Goal: Task Accomplishment & Management: Use online tool/utility

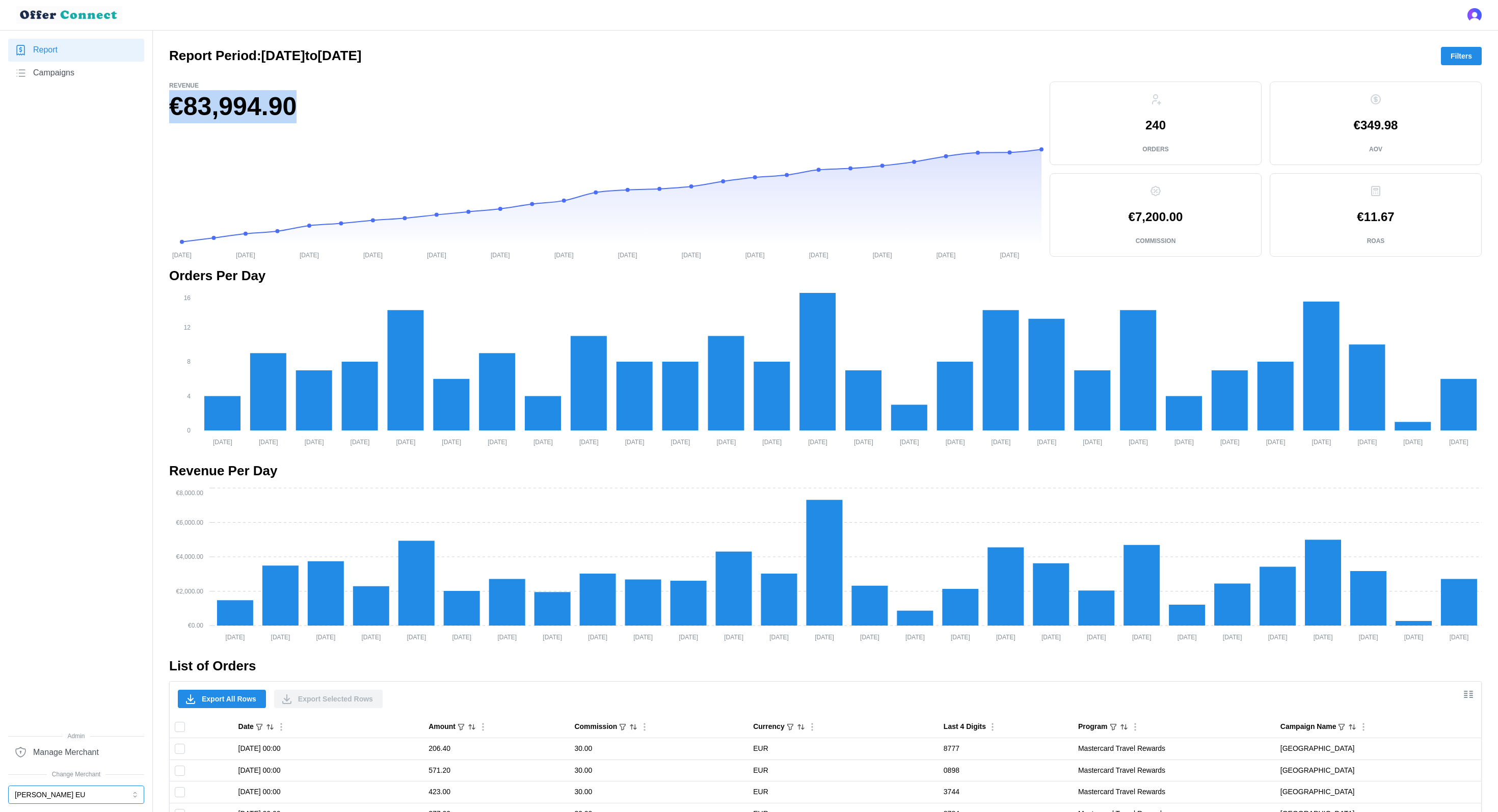
click at [60, 794] on button "[PERSON_NAME] EU" at bounding box center [75, 794] width 136 height 18
click at [69, 666] on p "[PERSON_NAME] UK" at bounding box center [51, 667] width 70 height 11
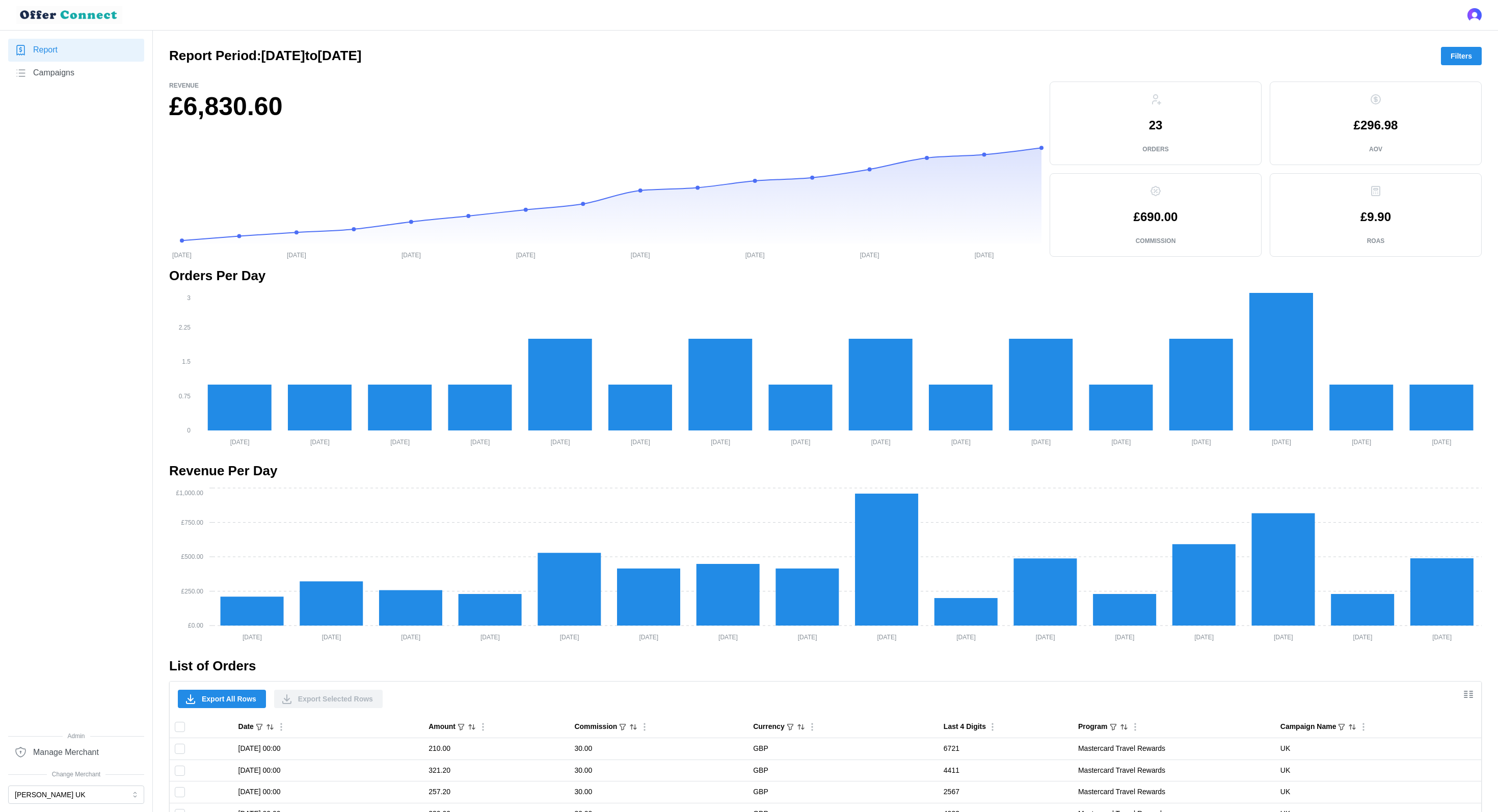
click at [1462, 53] on span "Filters" at bounding box center [1461, 56] width 21 height 17
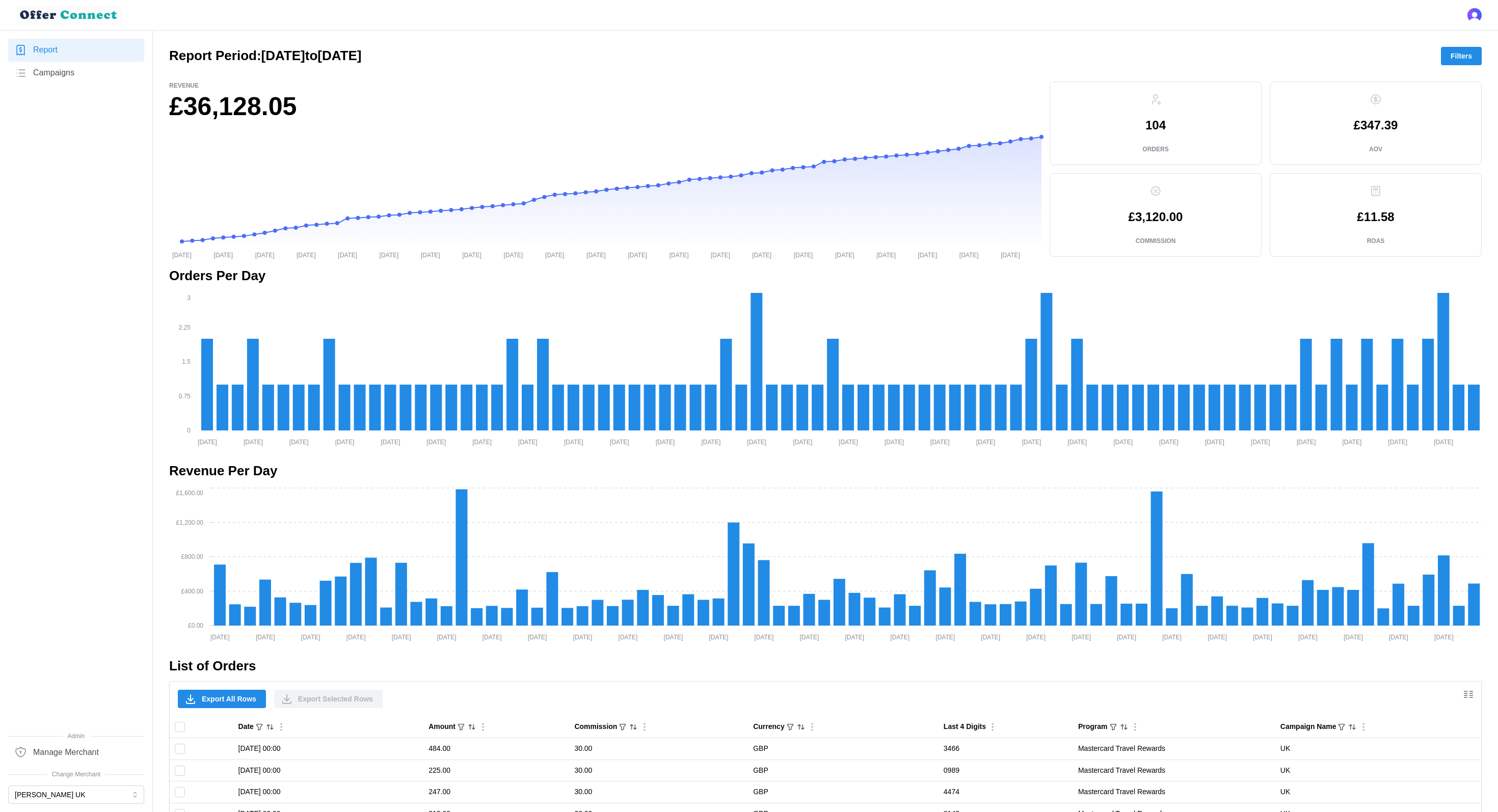
click at [1460, 65] on div at bounding box center [825, 73] width 1312 height 16
click at [1457, 60] on span "Filters" at bounding box center [1461, 56] width 21 height 17
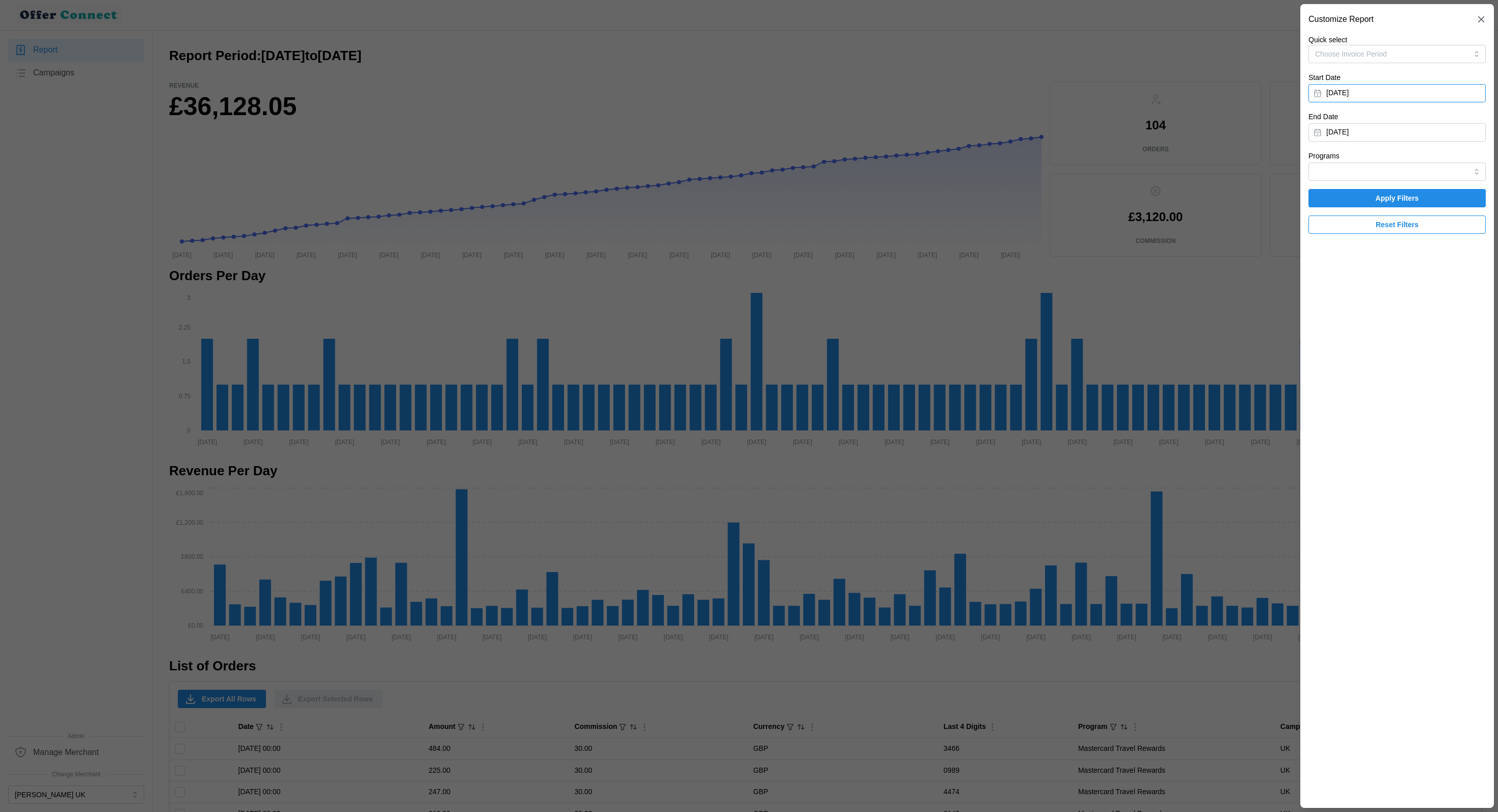
click at [1413, 95] on button "[DATE]" at bounding box center [1396, 93] width 177 height 18
click at [1445, 119] on button "button" at bounding box center [1440, 122] width 18 height 18
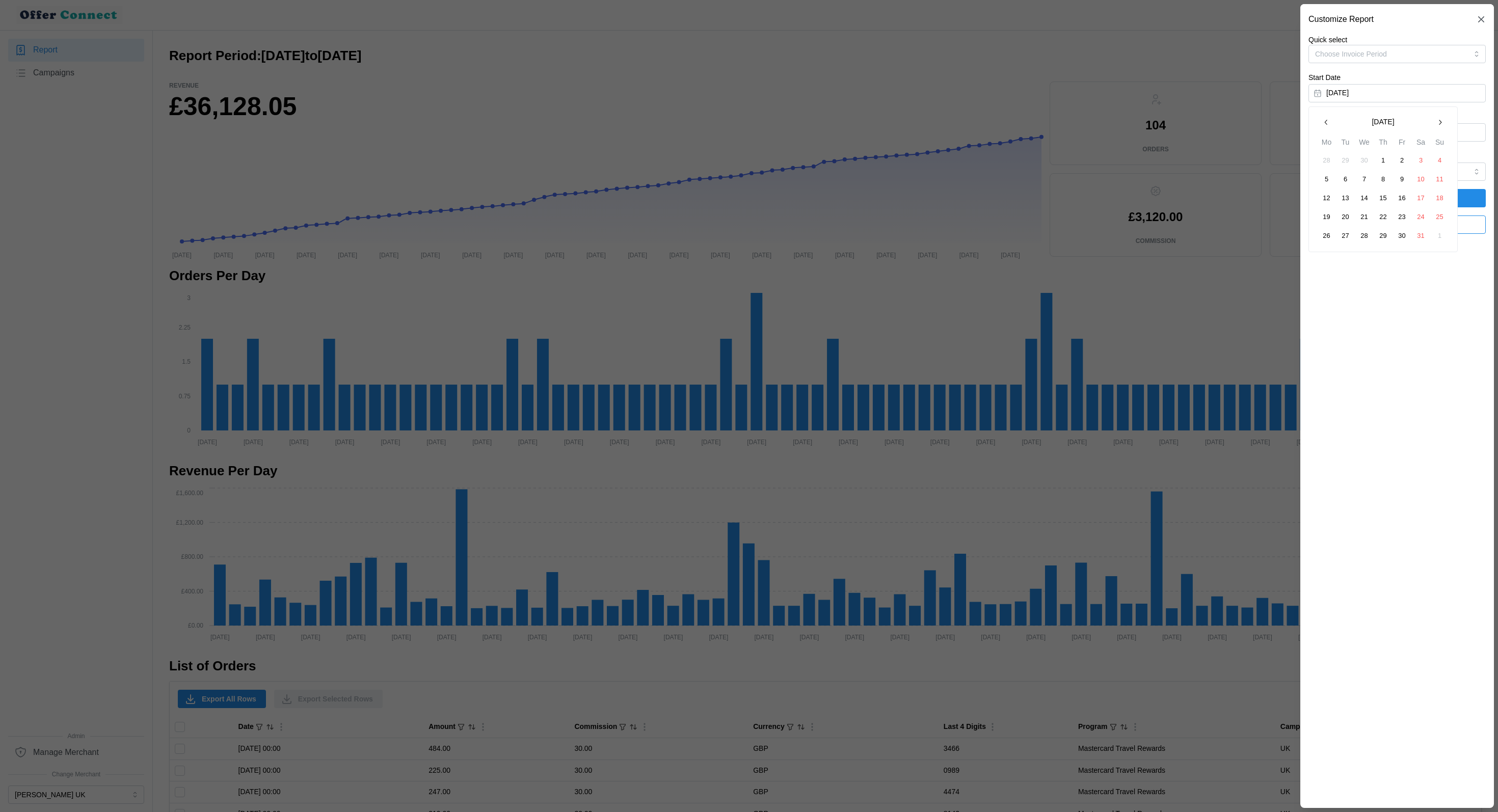
click at [1445, 119] on button "button" at bounding box center [1440, 122] width 18 height 18
click at [1437, 158] on button "1" at bounding box center [1440, 161] width 18 height 18
click at [1424, 100] on button "[DATE]" at bounding box center [1396, 93] width 177 height 18
click at [1442, 124] on icon "button" at bounding box center [1439, 122] width 8 height 8
click at [1346, 163] on button "1" at bounding box center [1346, 161] width 18 height 18
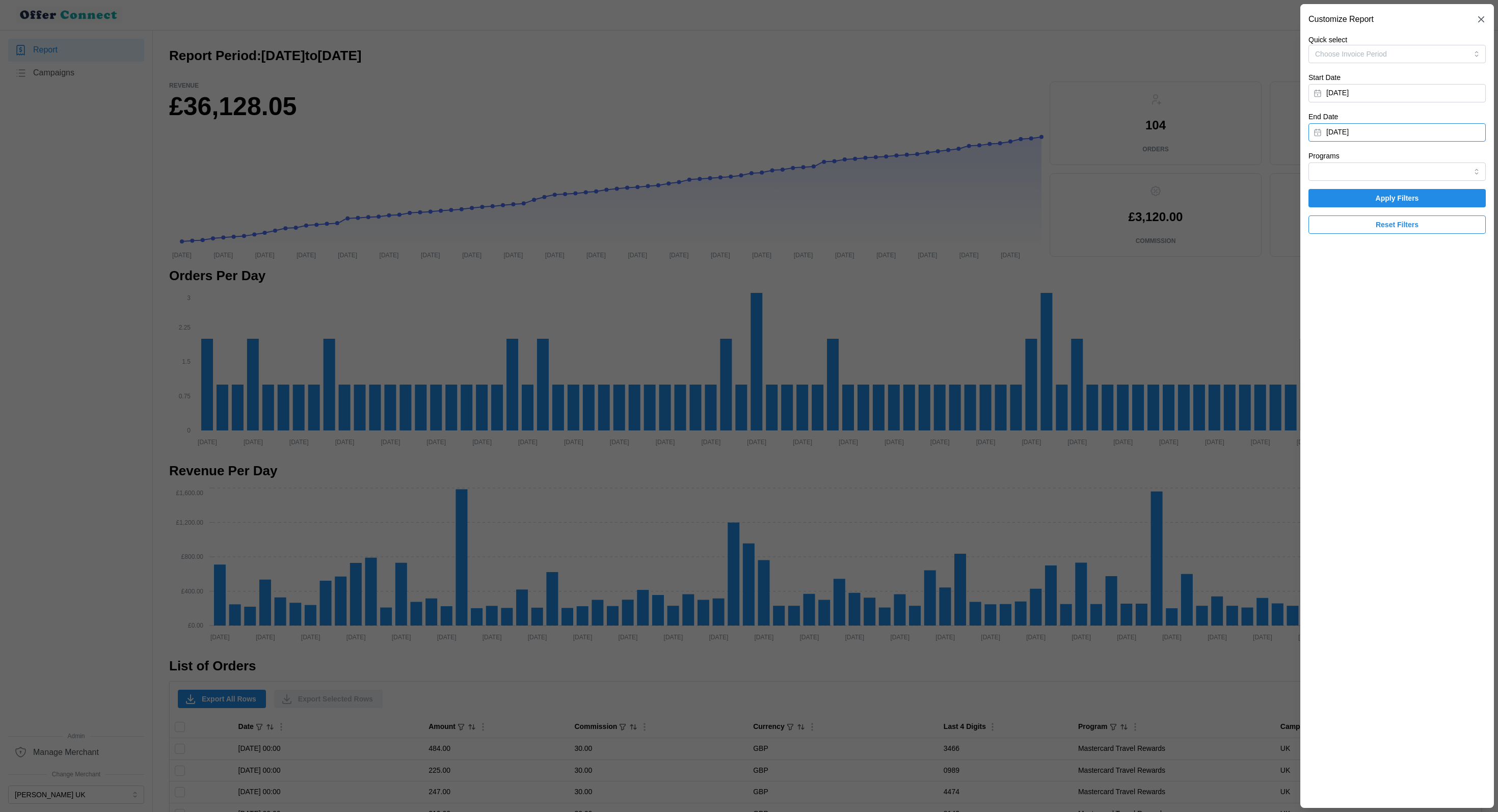
click at [1356, 138] on button "[DATE]" at bounding box center [1396, 132] width 177 height 18
click at [1326, 169] on button "button" at bounding box center [1326, 161] width 18 height 18
click at [1381, 277] on button "31" at bounding box center [1383, 275] width 18 height 18
click at [1438, 200] on span "Apply Filters" at bounding box center [1397, 198] width 158 height 17
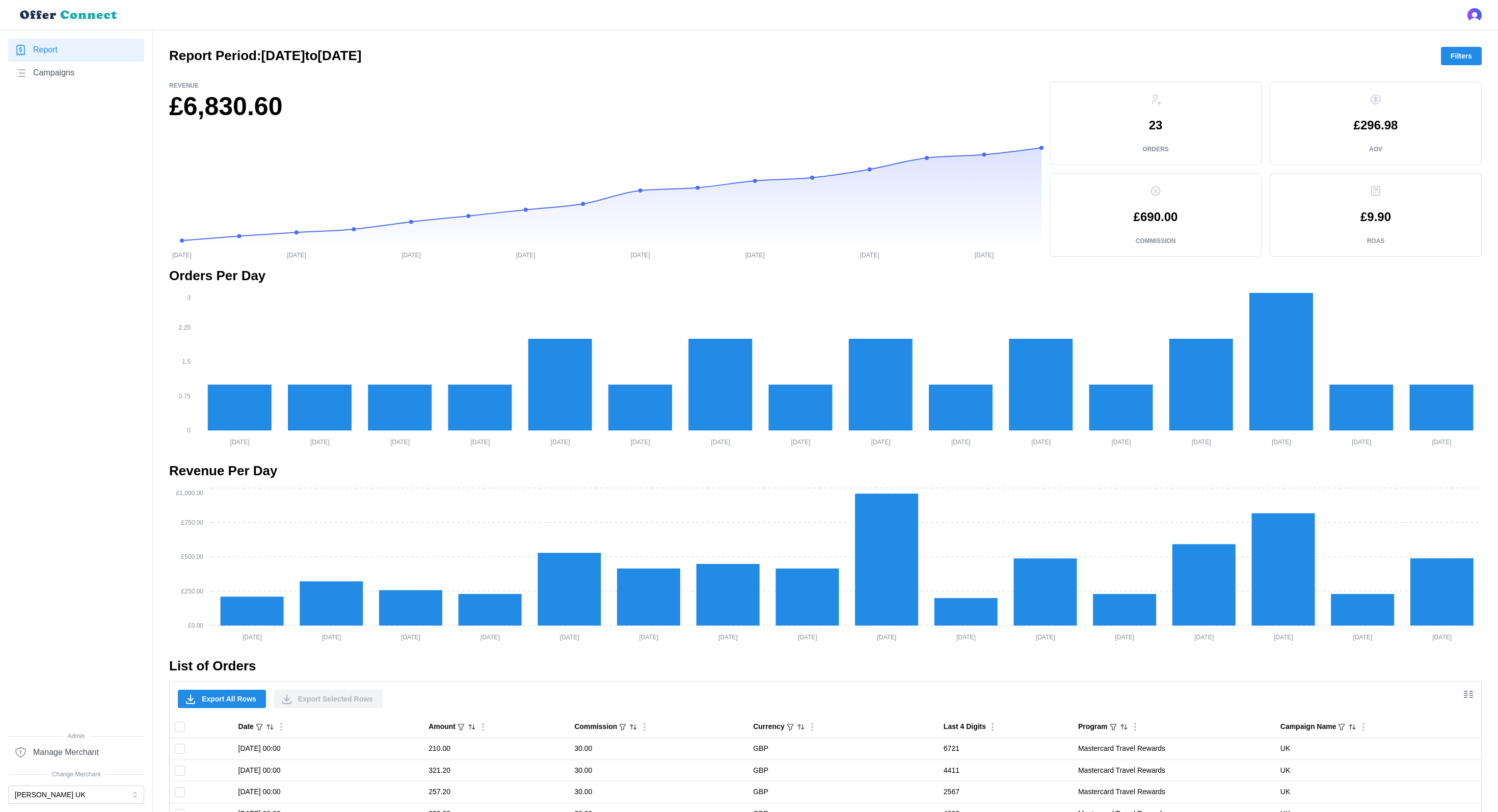
click at [1381, 128] on p "£296.98" at bounding box center [1376, 125] width 44 height 12
click at [193, 107] on h1 "£6,830.60" at bounding box center [605, 107] width 872 height 33
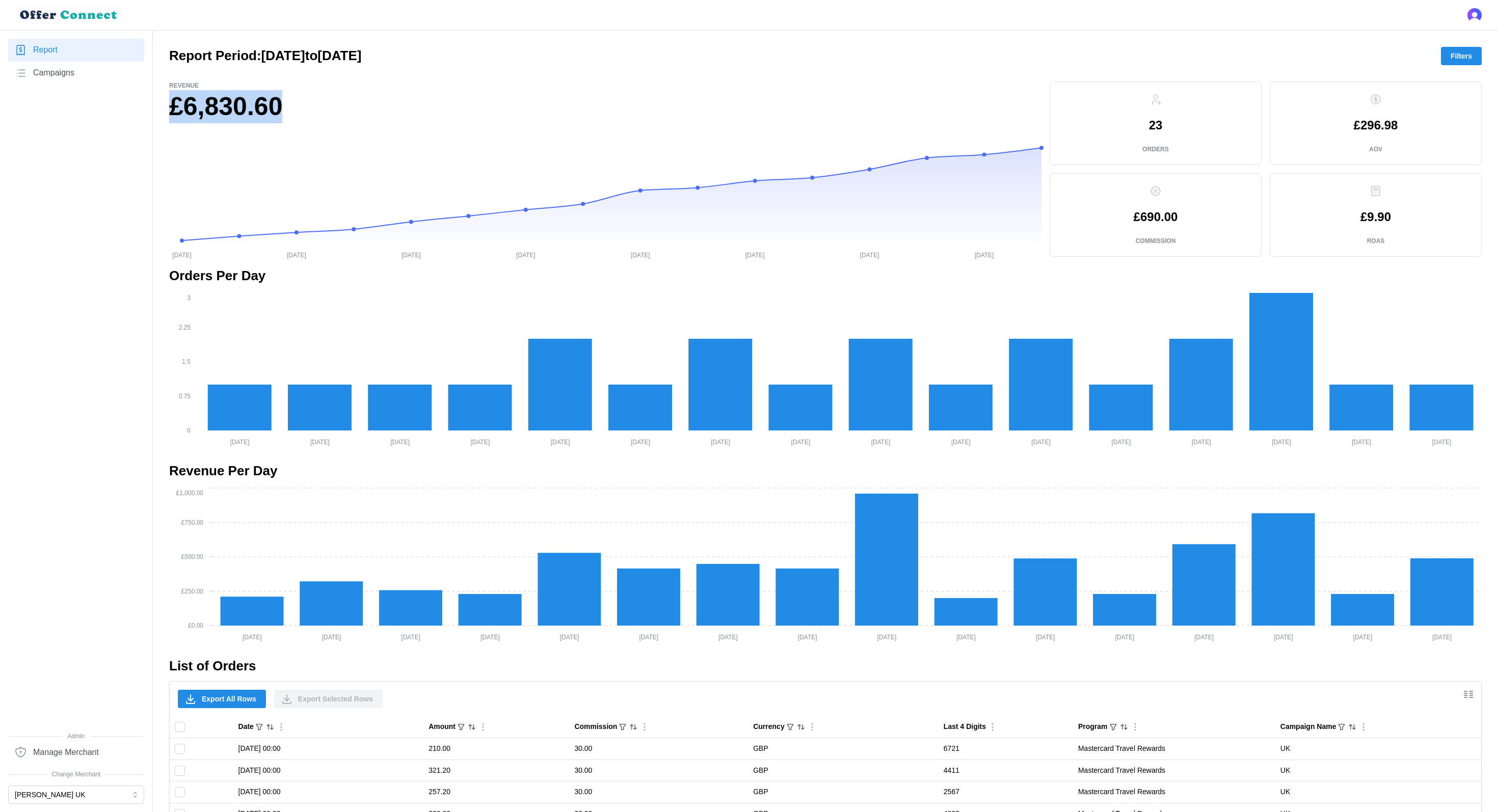
click at [193, 107] on h1 "£6,830.60" at bounding box center [605, 107] width 872 height 33
copy div "£6,830.60"
click at [1146, 216] on p "£690.00" at bounding box center [1156, 217] width 44 height 12
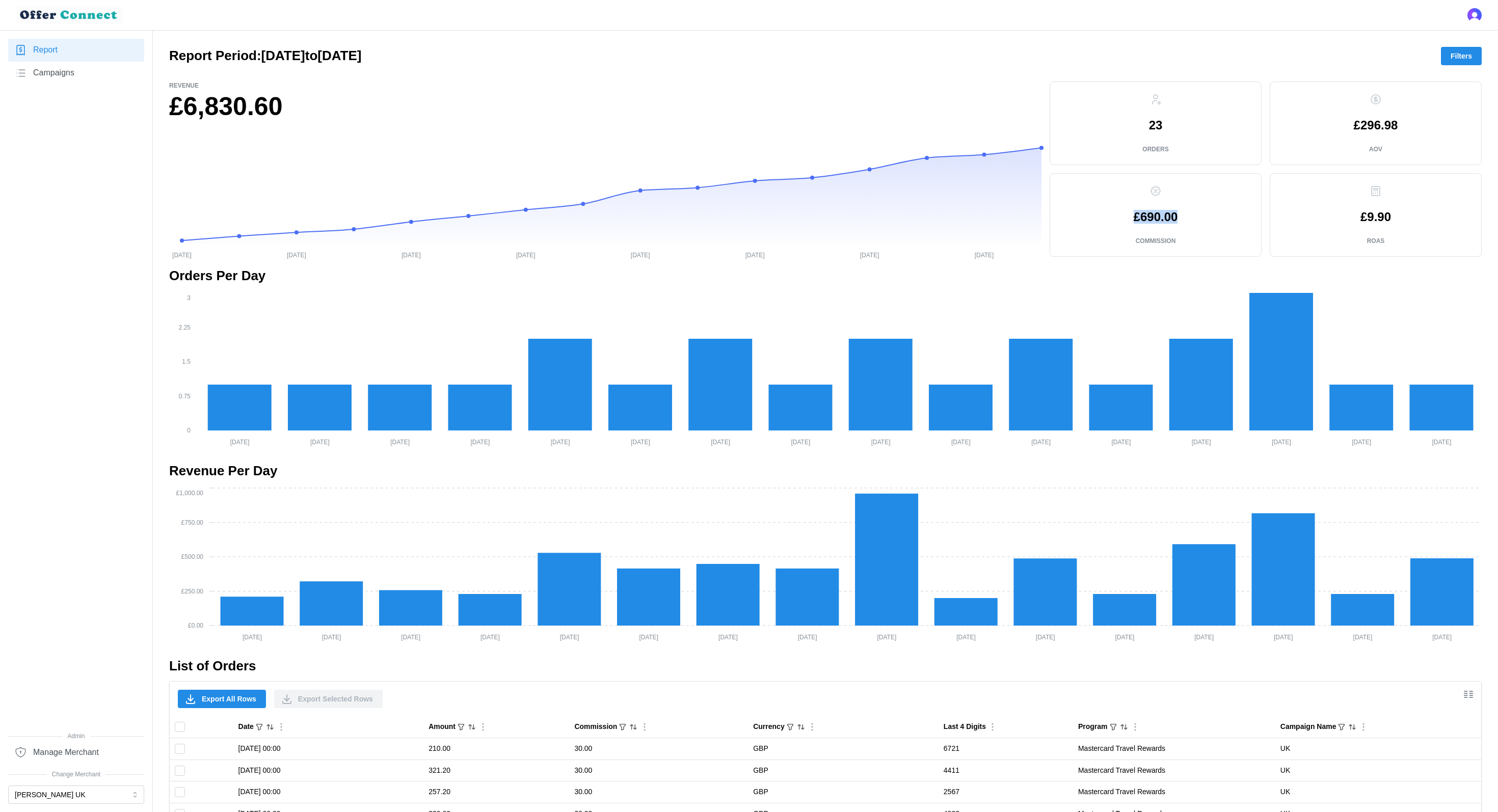
copy p "£690.00"
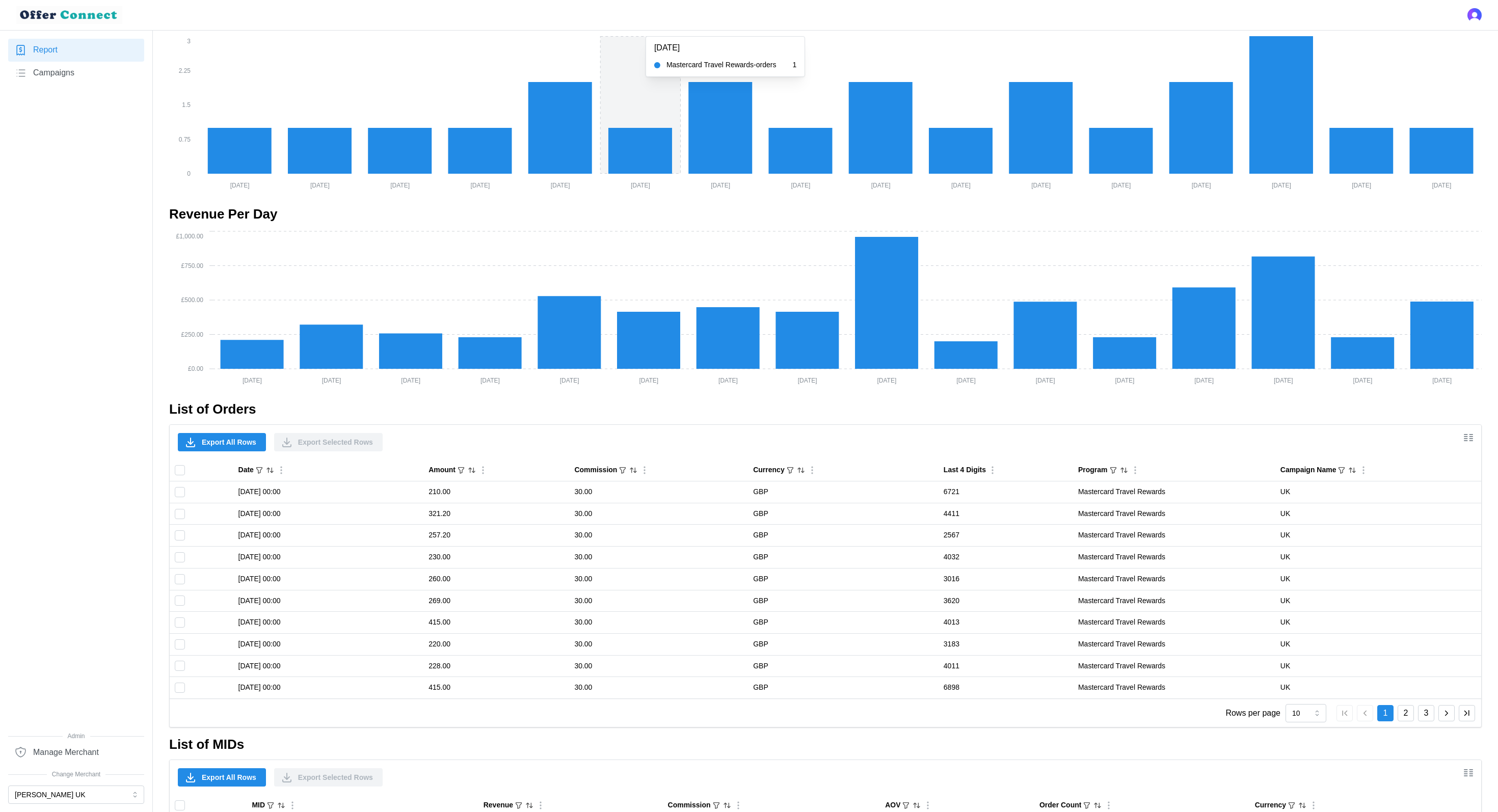
scroll to position [257, 0]
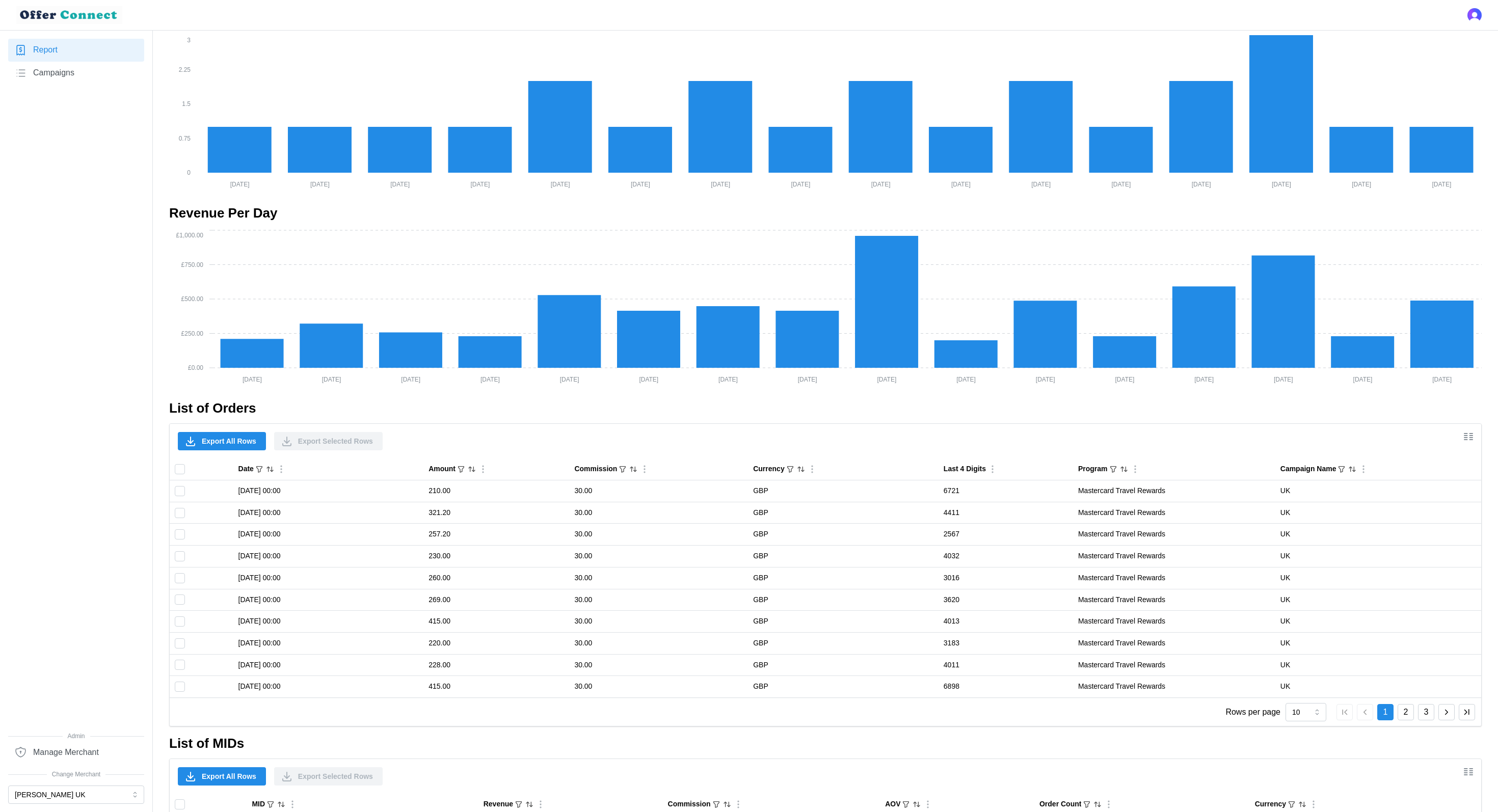
click at [230, 442] on span "Export All Rows" at bounding box center [229, 441] width 55 height 17
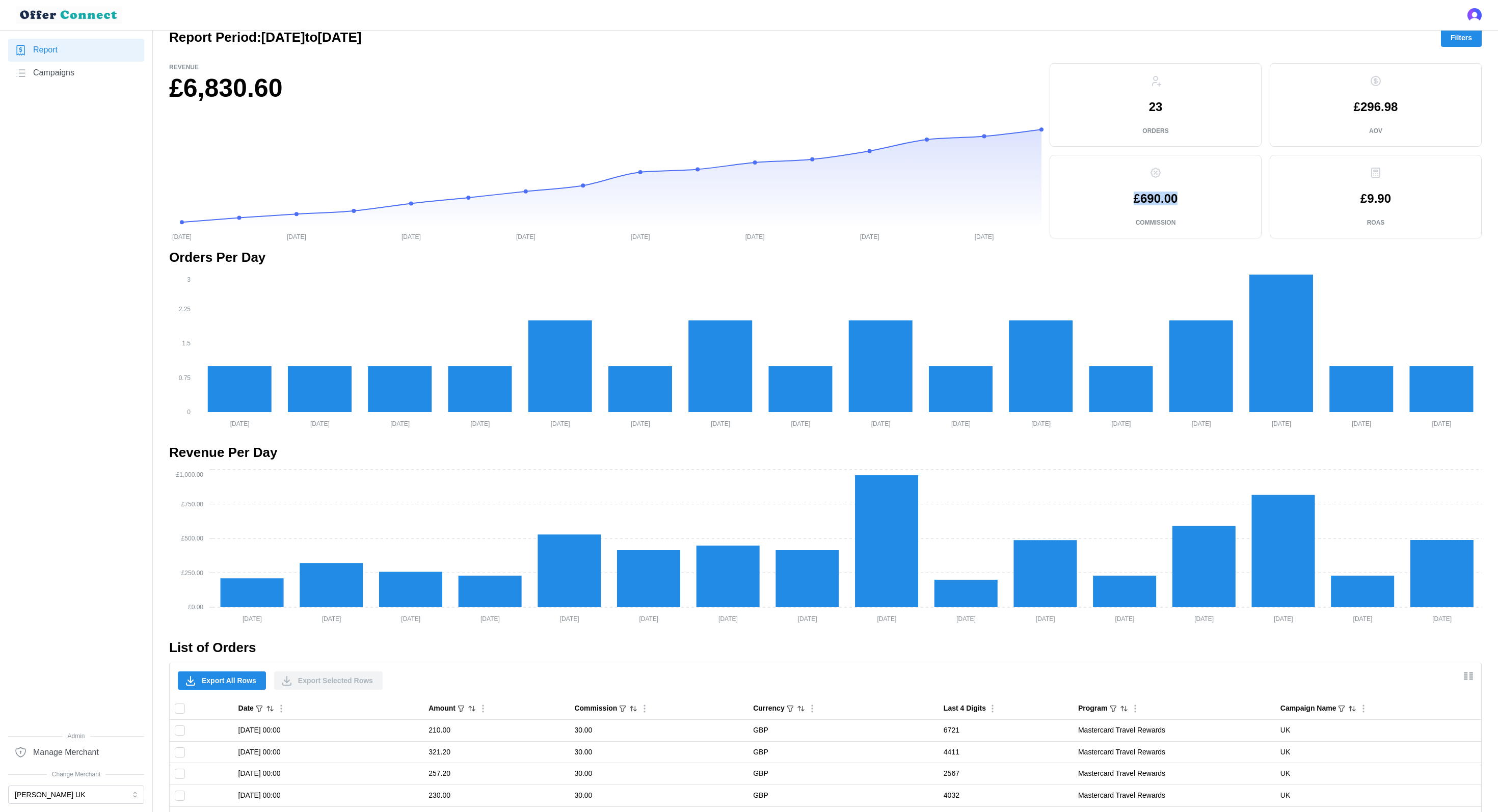
scroll to position [15, 0]
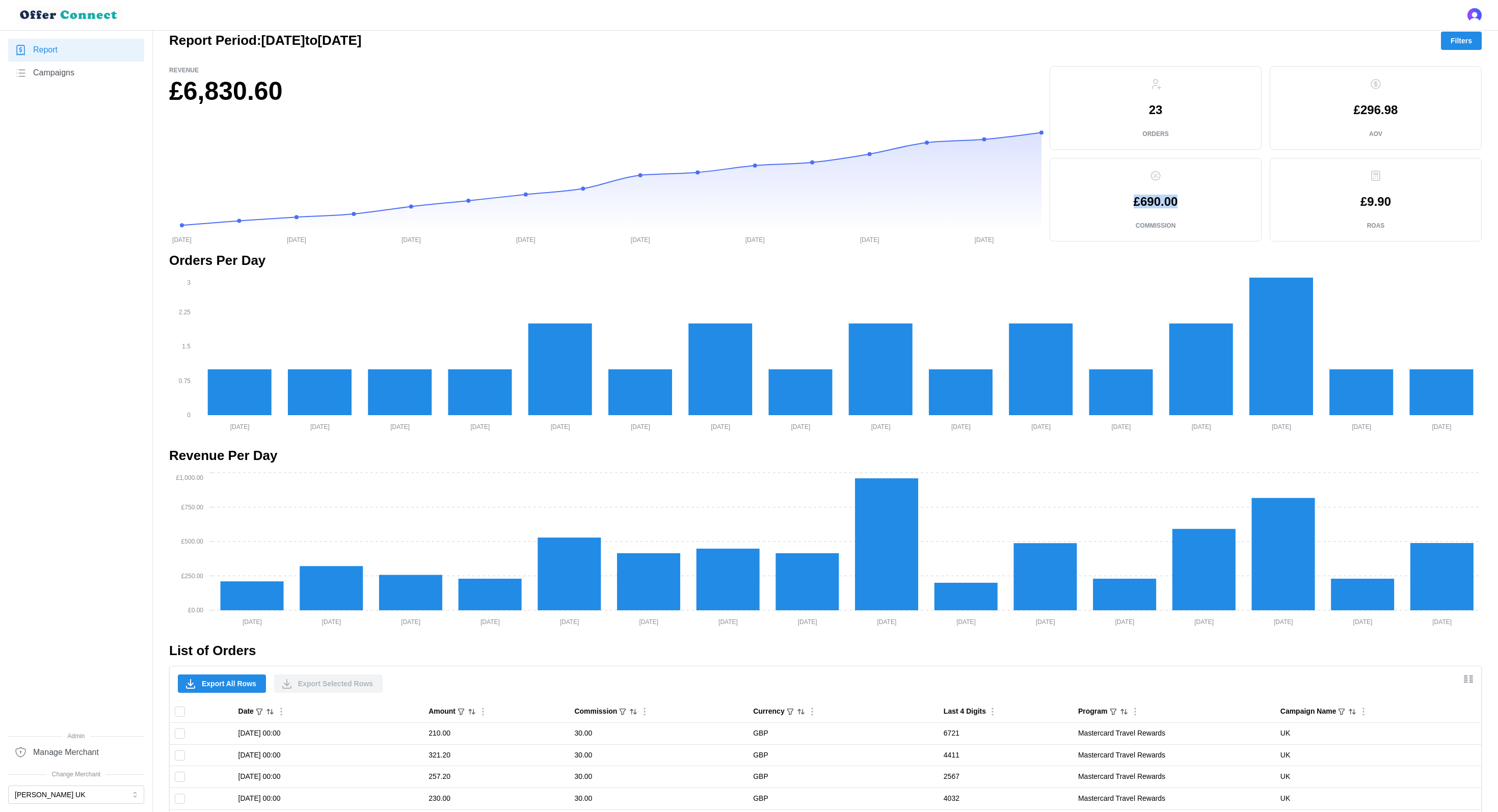
click at [1471, 33] on span "Filters" at bounding box center [1461, 41] width 21 height 17
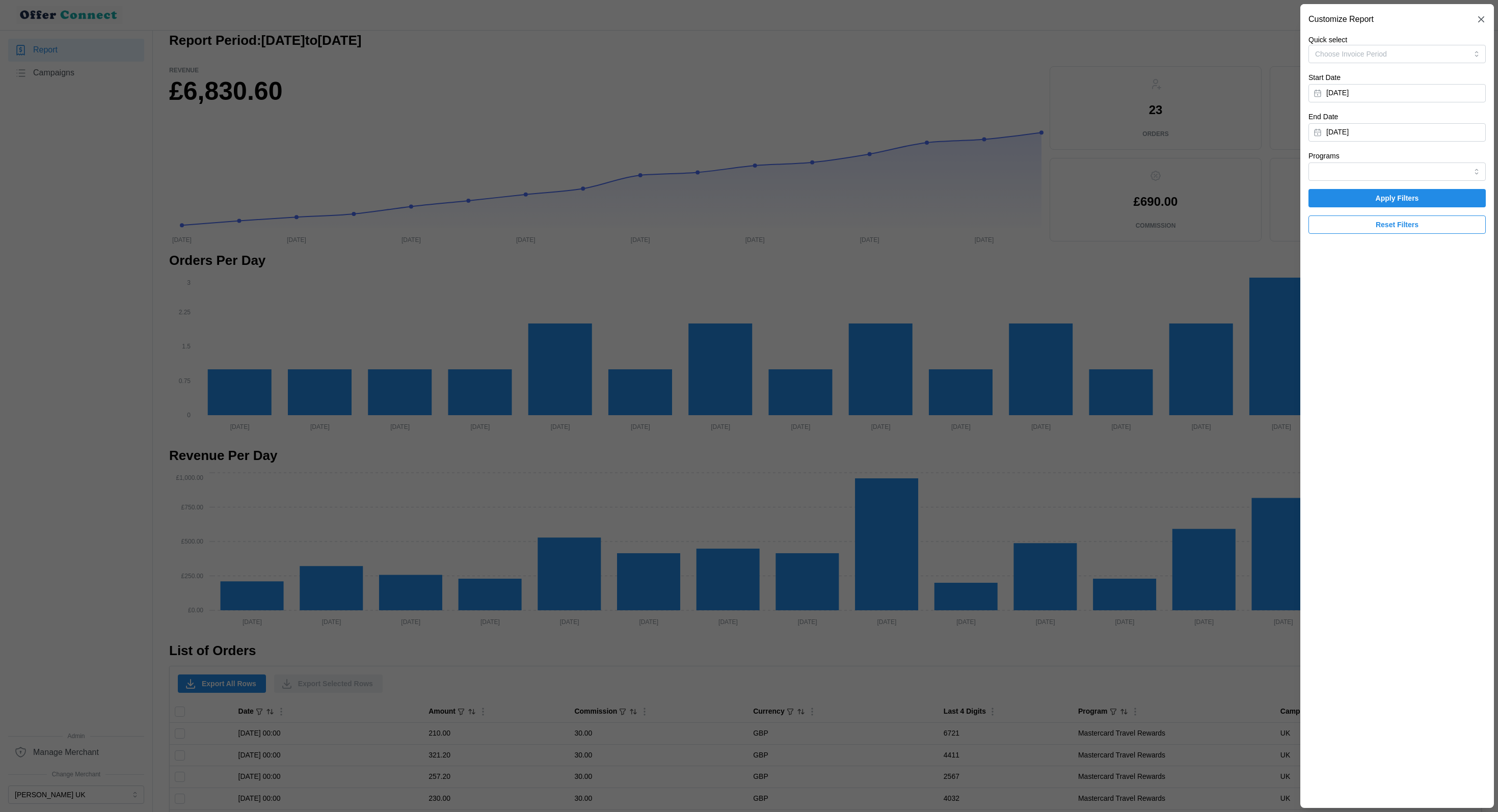
click at [1429, 41] on p "Quick select" at bounding box center [1396, 40] width 177 height 10
click at [1419, 57] on button "Choose Invoice Period" at bounding box center [1396, 54] width 177 height 18
click at [1418, 92] on button "[DATE]" at bounding box center [1396, 93] width 177 height 18
click at [1320, 124] on button "button" at bounding box center [1326, 122] width 18 height 18
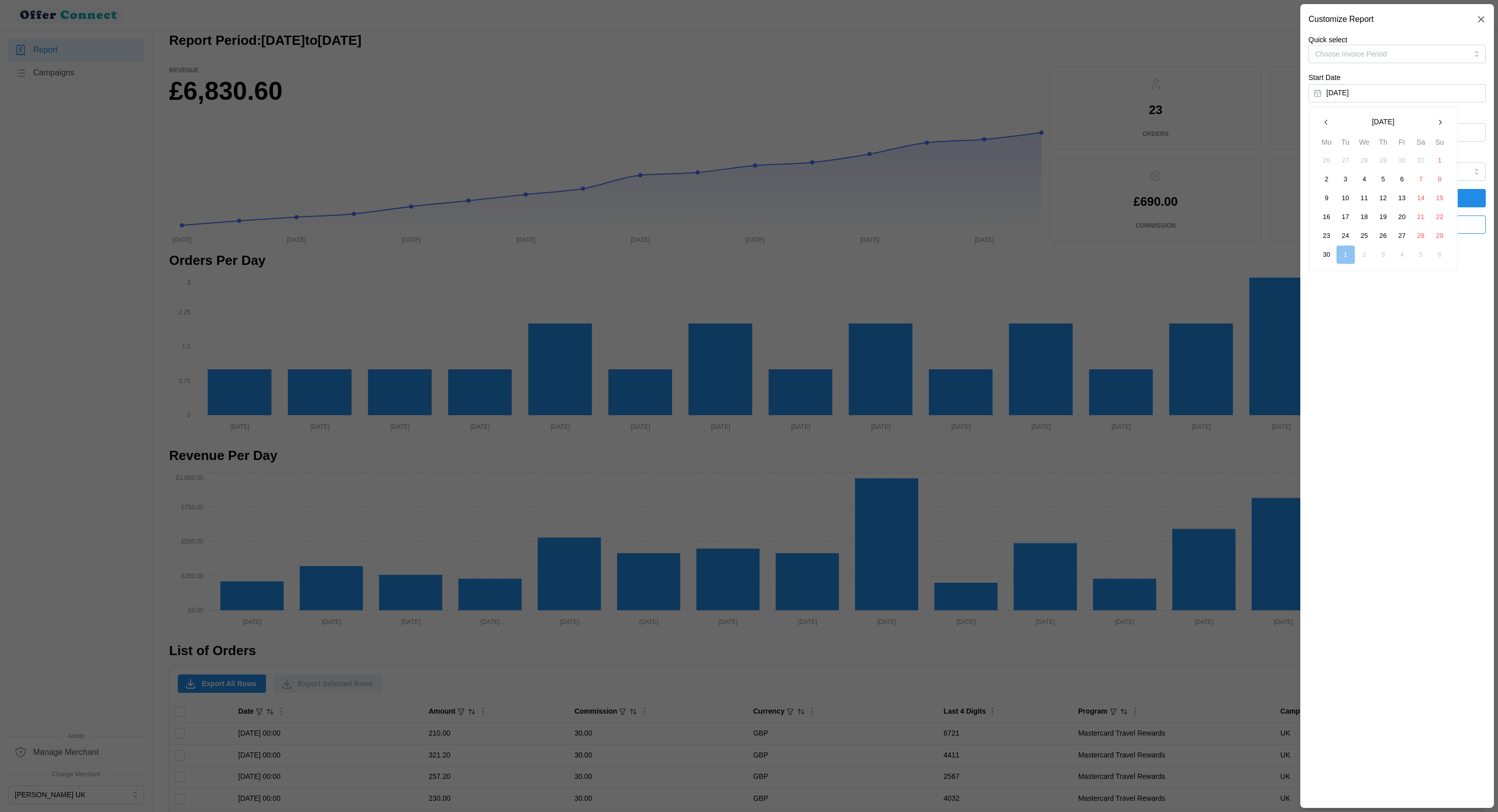
click at [1320, 124] on button "button" at bounding box center [1326, 122] width 18 height 18
click at [1425, 158] on button "1" at bounding box center [1421, 161] width 18 height 18
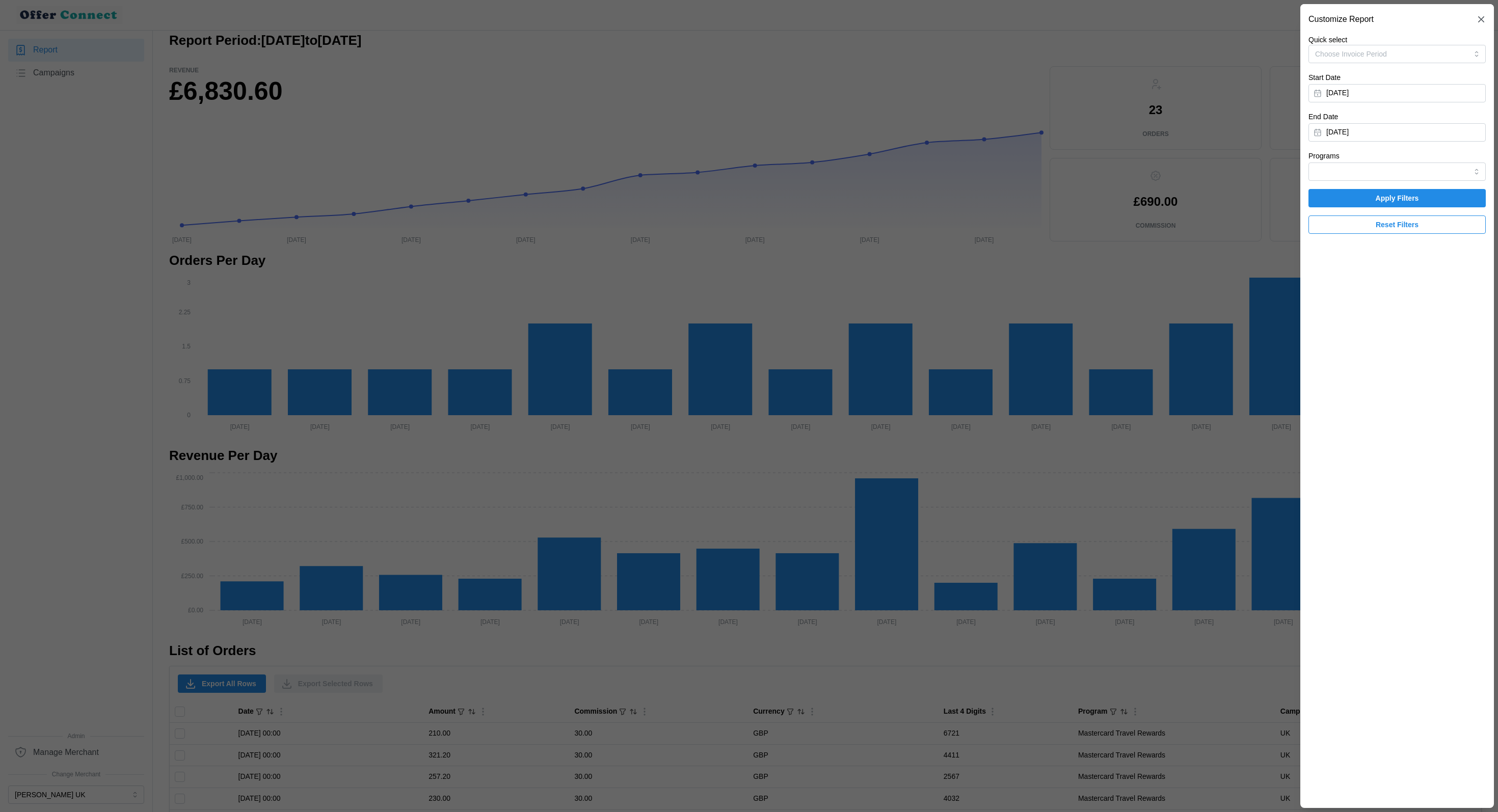
click at [1441, 194] on span "Apply Filters" at bounding box center [1397, 198] width 158 height 17
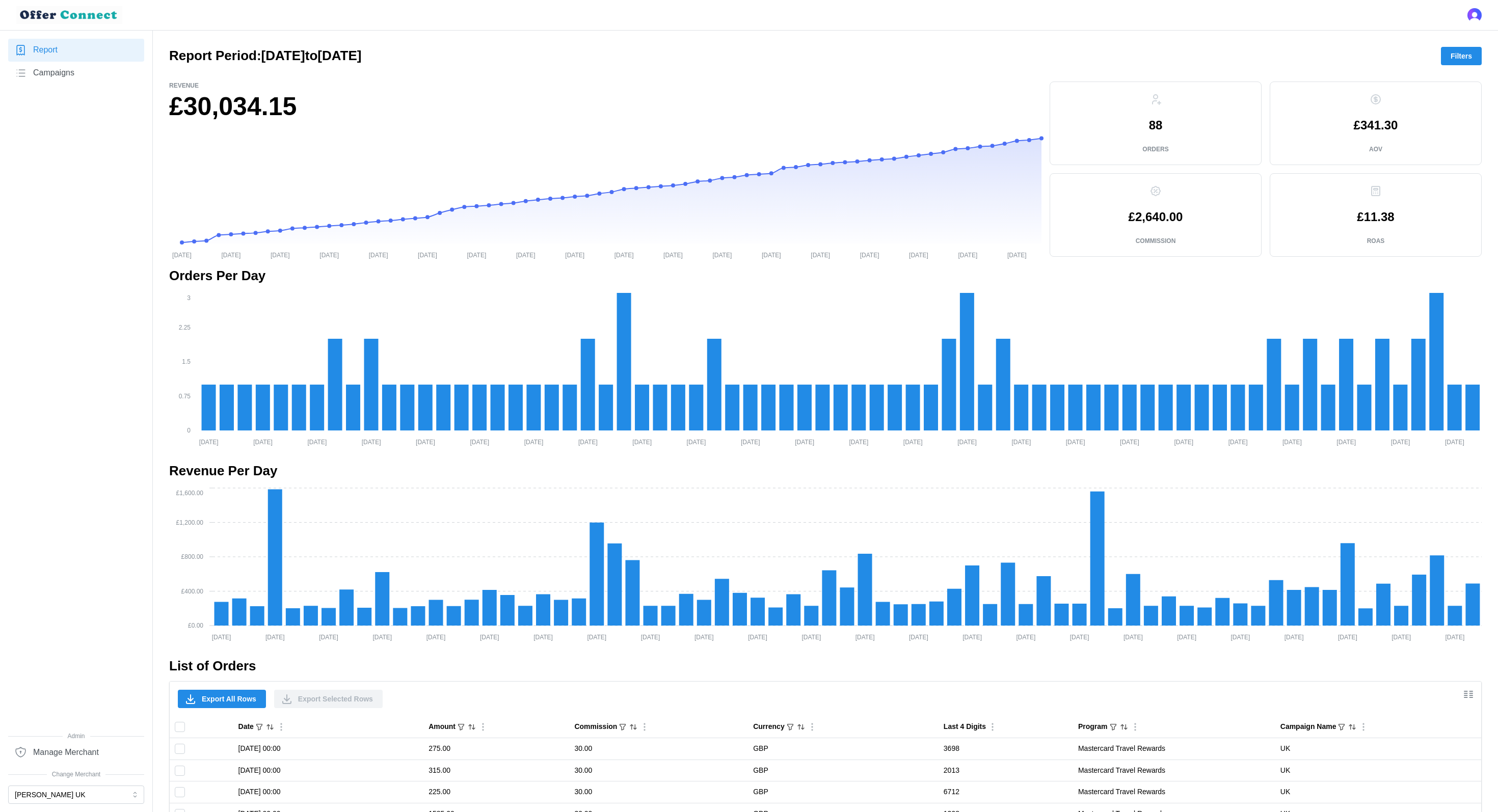
click at [1453, 62] on span "Filters" at bounding box center [1461, 56] width 21 height 17
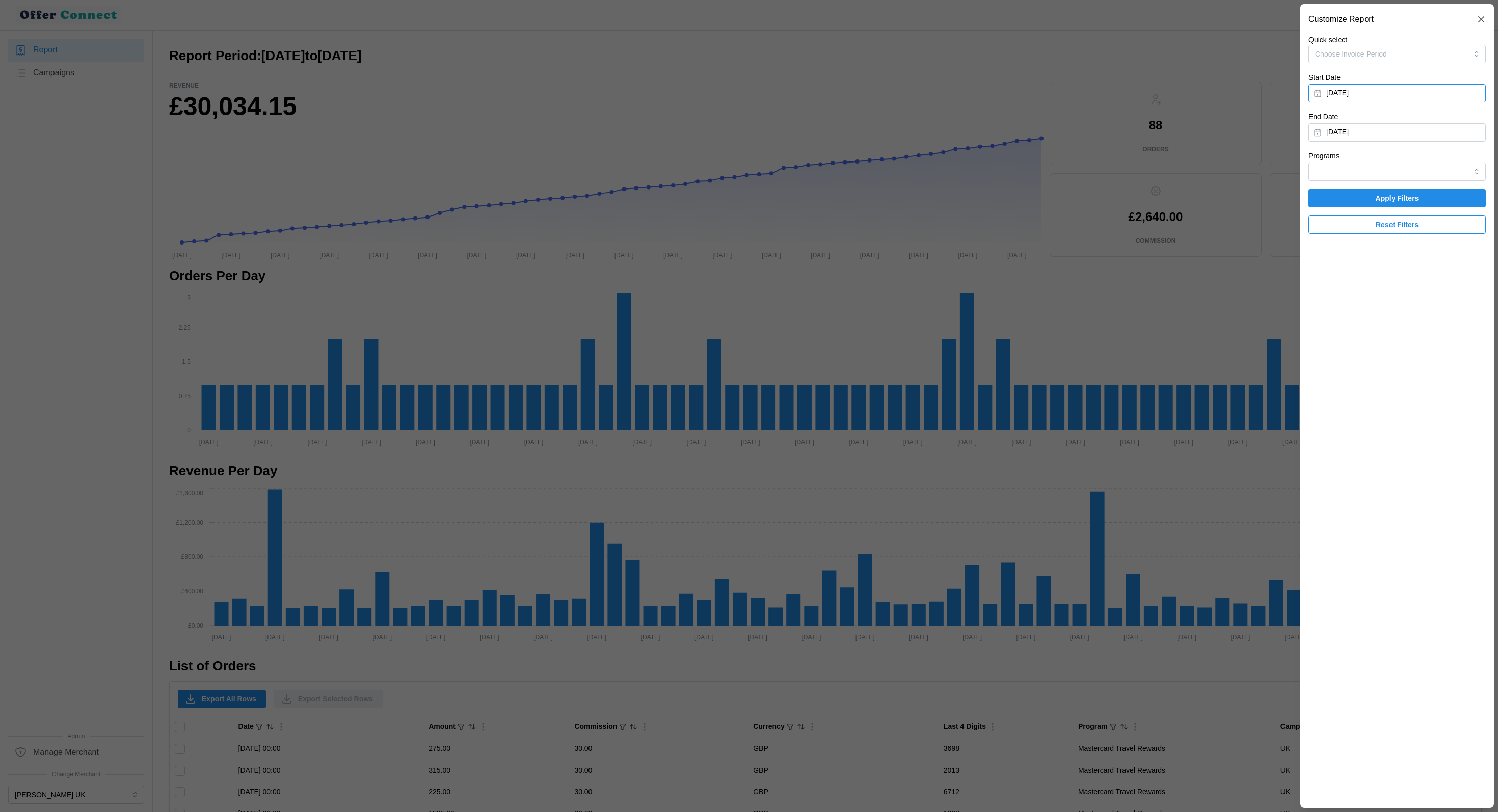
click at [1359, 97] on button "[DATE]" at bounding box center [1396, 93] width 177 height 18
click at [1327, 122] on icon "button" at bounding box center [1326, 122] width 8 height 8
click at [1360, 161] on button "1" at bounding box center [1364, 161] width 18 height 18
click at [1365, 201] on span "Apply Filters" at bounding box center [1397, 198] width 158 height 17
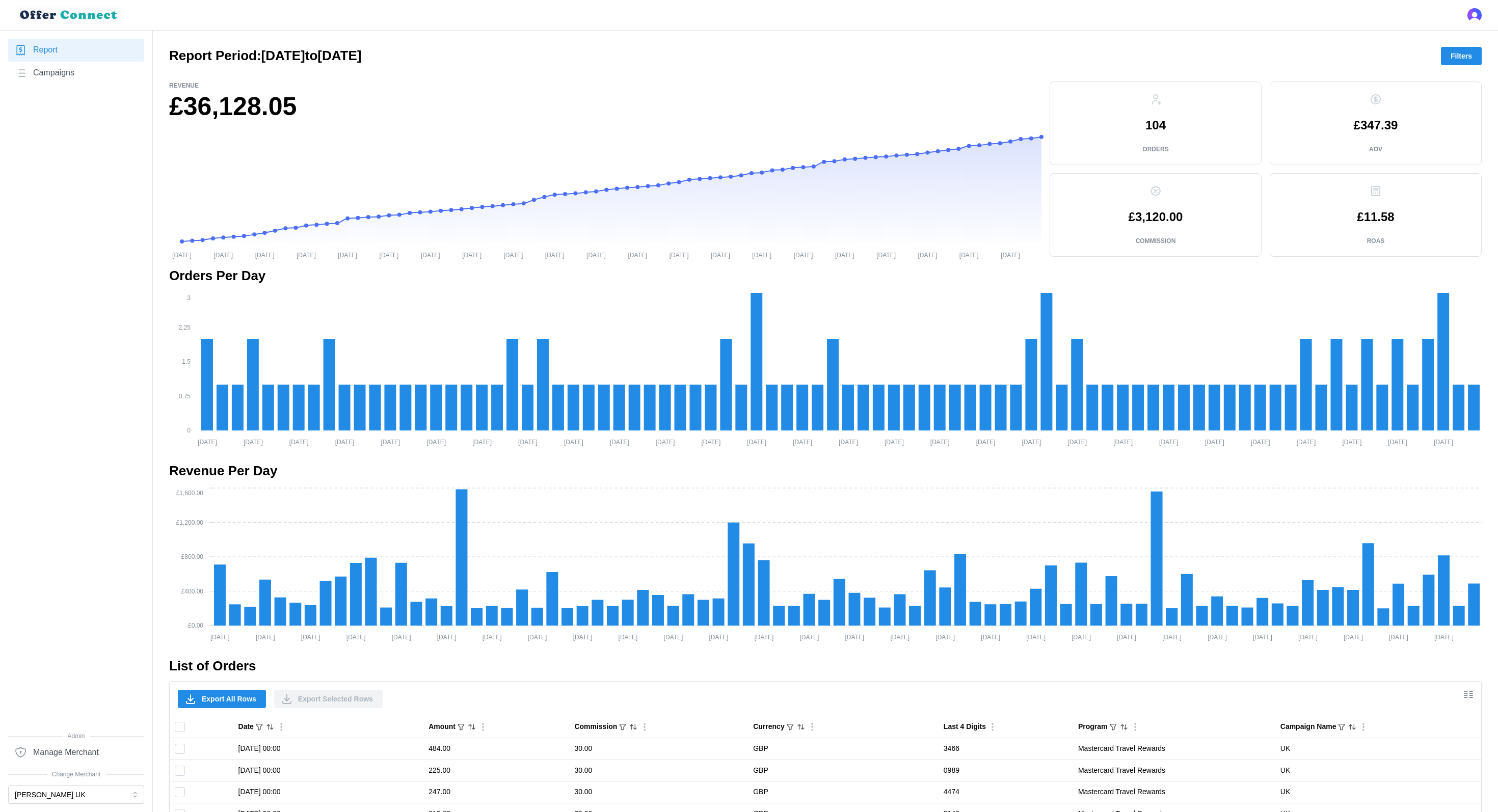
click at [208, 697] on span "Export All Rows" at bounding box center [229, 698] width 55 height 17
